Goal: Book appointment/travel/reservation

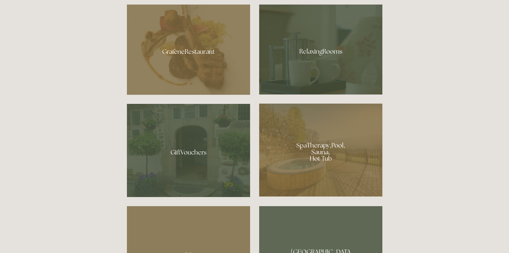
scroll to position [374, 0]
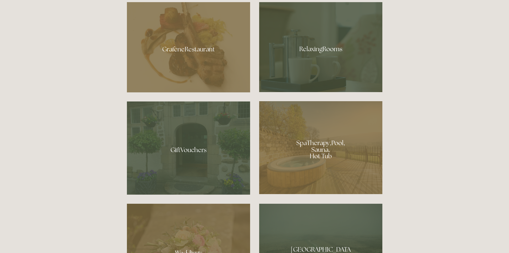
click at [325, 149] on div at bounding box center [320, 147] width 123 height 93
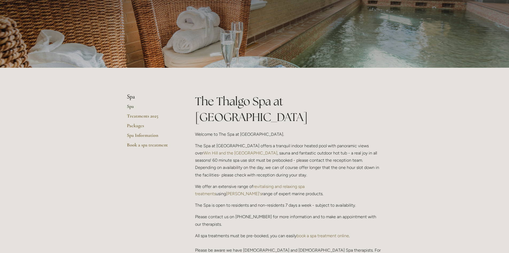
scroll to position [53, 0]
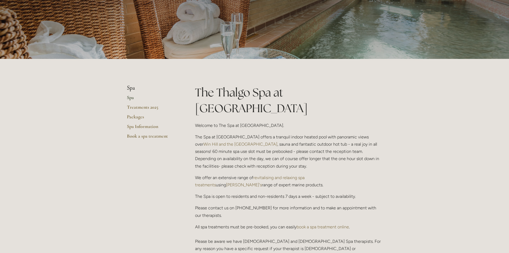
click at [131, 97] on link "Spa" at bounding box center [152, 99] width 51 height 10
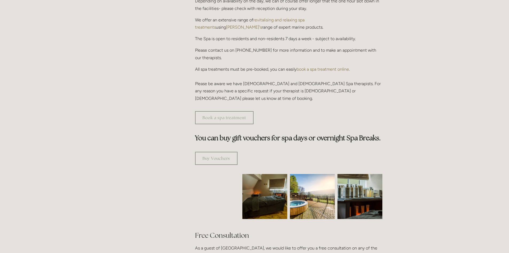
scroll to position [214, 0]
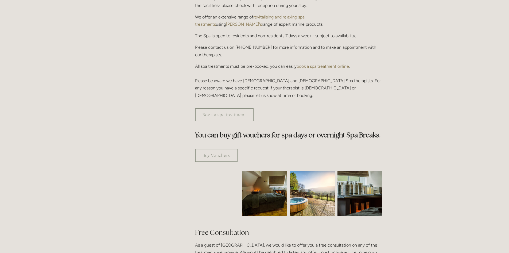
click at [311, 64] on link "book a spa treatment online" at bounding box center [323, 66] width 52 height 5
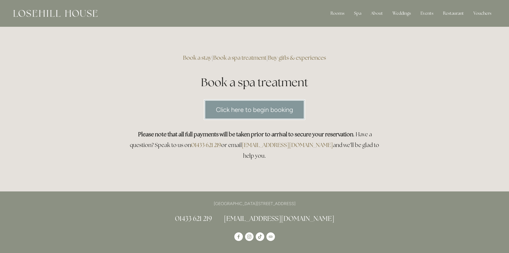
click at [276, 109] on link "Click here to begin booking" at bounding box center [254, 109] width 101 height 21
